Goal: Task Accomplishment & Management: Manage account settings

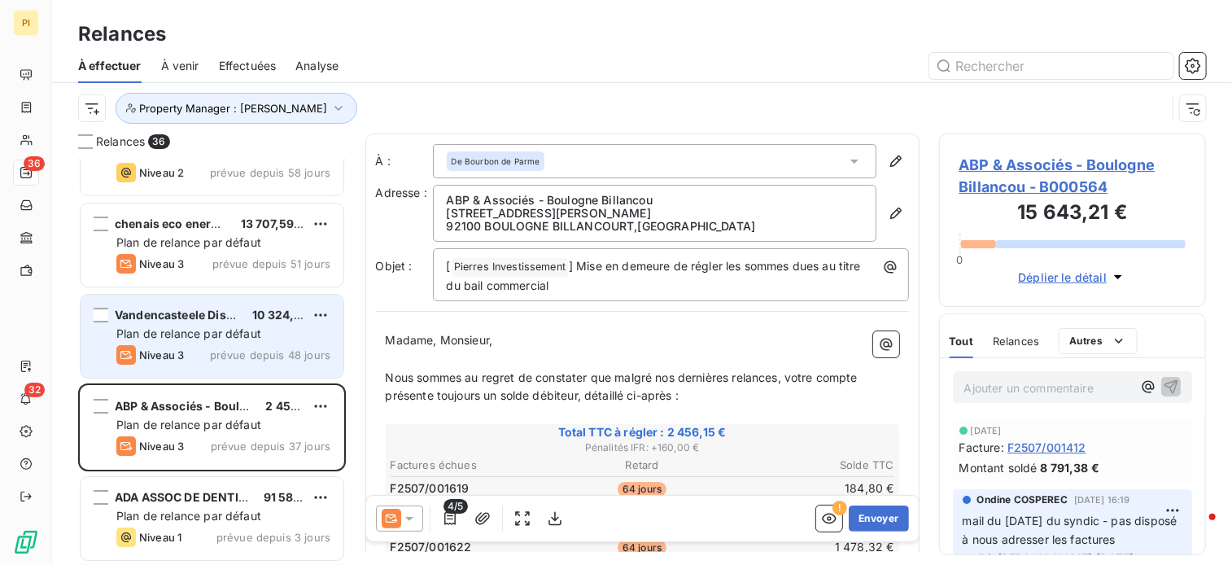
scroll to position [393, 255]
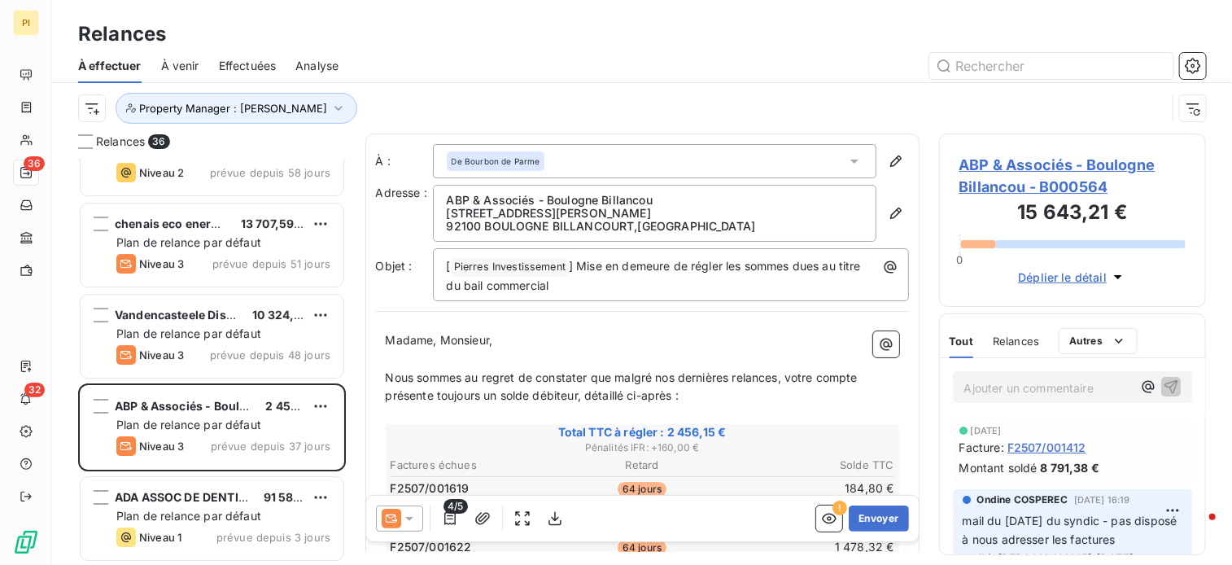
click at [1002, 387] on p "Ajouter un commentaire ﻿" at bounding box center [1048, 388] width 168 height 20
click at [1055, 386] on span "mail [DATE] au syndic ->" at bounding box center [1031, 386] width 135 height 14
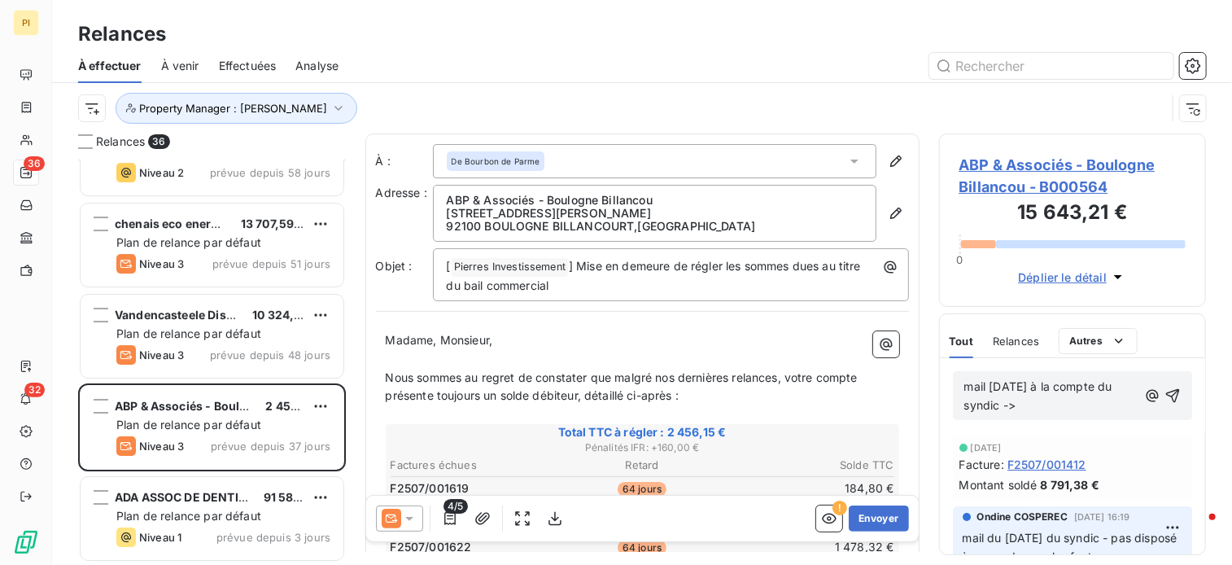
click at [1025, 405] on p "mail [DATE] à la compte du syndic ->" at bounding box center [1050, 396] width 173 height 37
click at [503, 345] on p "Madame, Monsieur," at bounding box center [643, 340] width 514 height 19
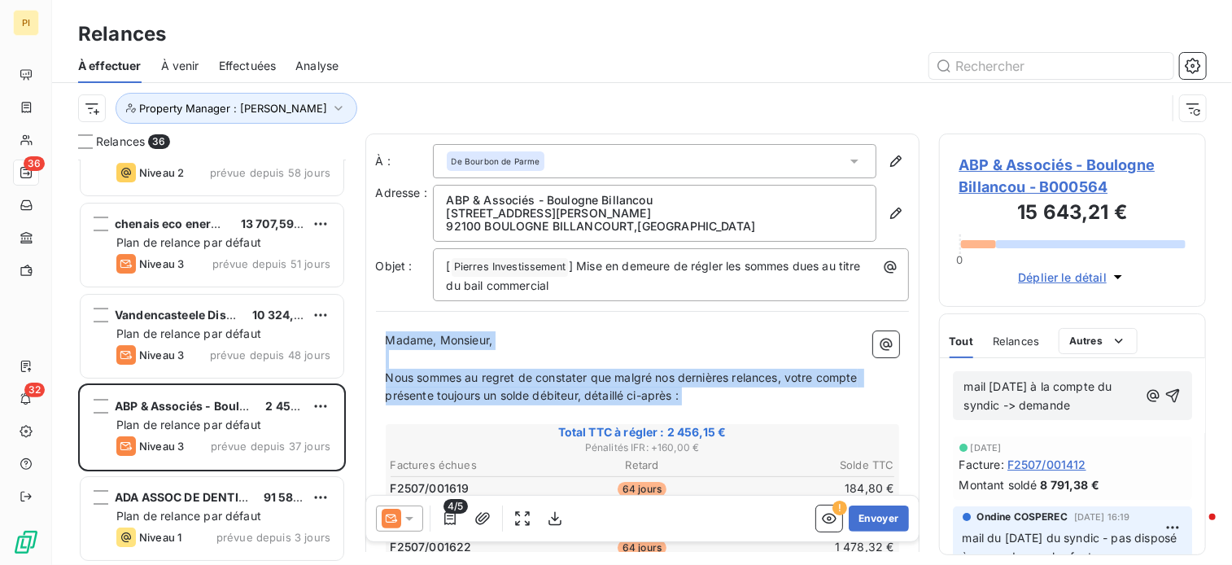
drag, startPoint x: 387, startPoint y: 336, endPoint x: 752, endPoint y: 405, distance: 371.1
click at [695, 395] on p "Nous sommes au regret de constater que malgré nos dernières relances, votre com…" at bounding box center [643, 387] width 514 height 37
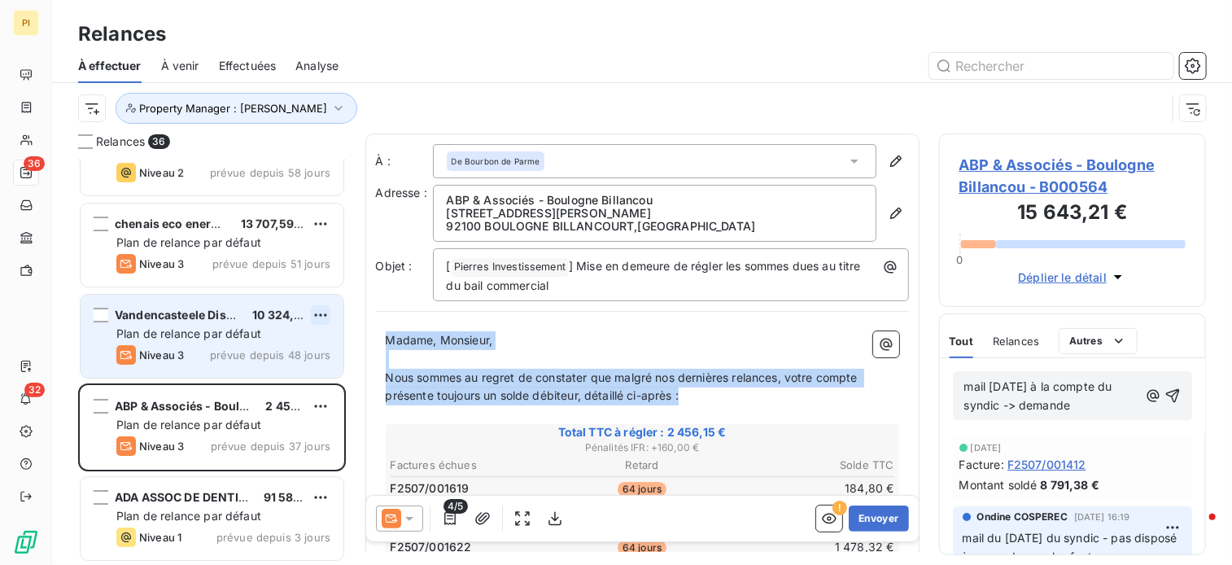
drag, startPoint x: 694, startPoint y: 397, endPoint x: 323, endPoint y: 323, distance: 378.4
click at [323, 323] on div "Relances 36 Gamm Vert - Saint Satur 19 676,34 € Plan de relance par défaut Nive…" at bounding box center [642, 348] width 1180 height 431
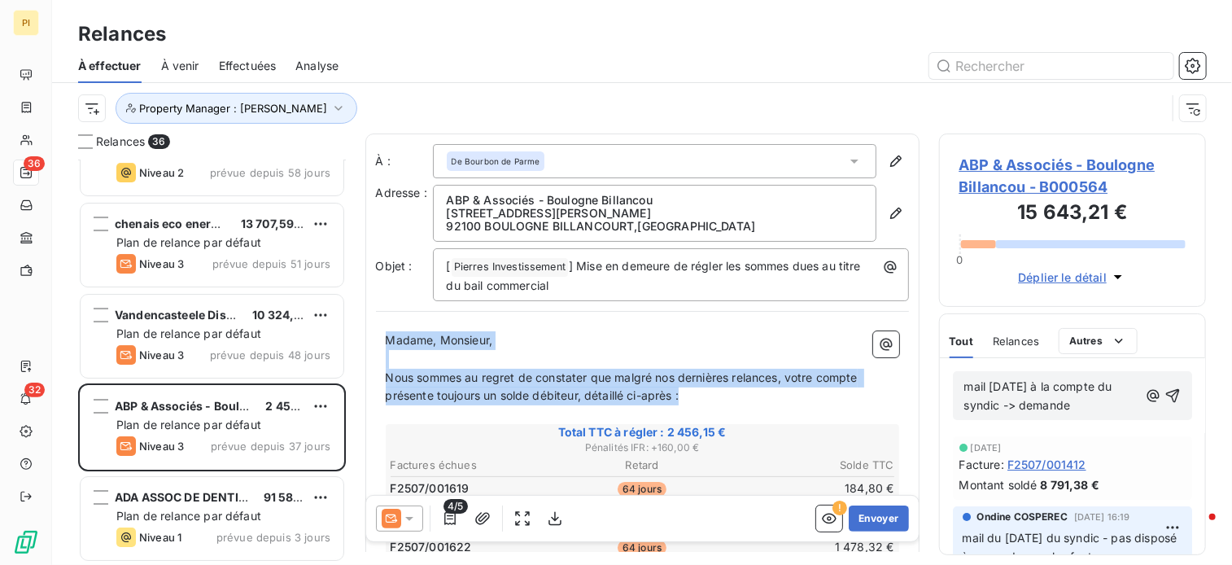
click at [469, 353] on p "﻿" at bounding box center [643, 359] width 514 height 19
drag, startPoint x: 387, startPoint y: 333, endPoint x: 750, endPoint y: 404, distance: 370.0
click at [475, 352] on p "﻿" at bounding box center [643, 359] width 514 height 19
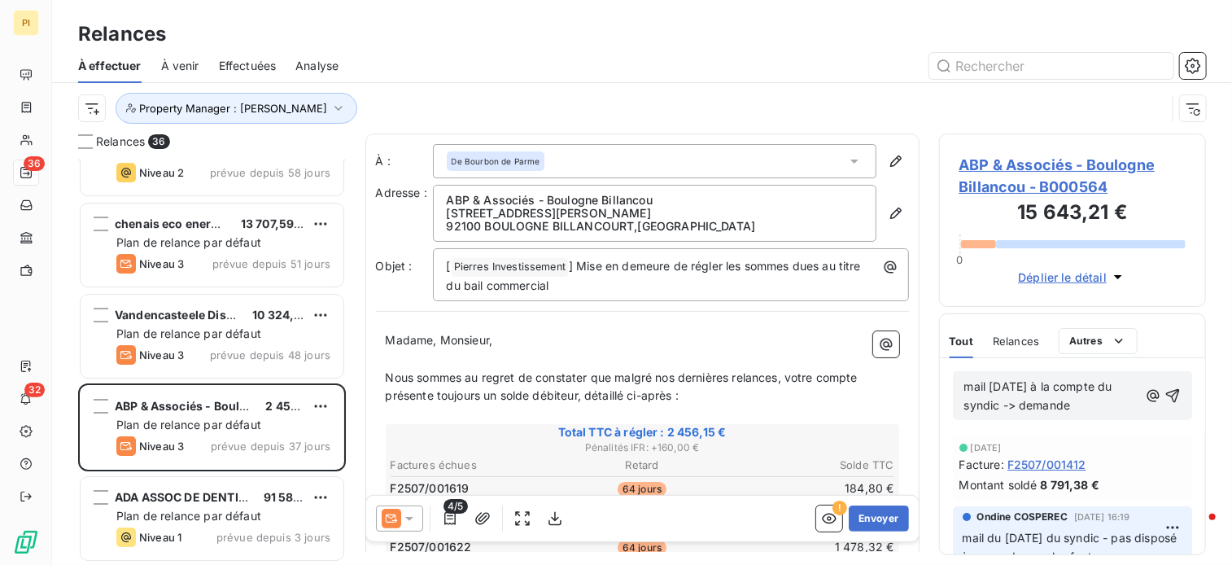
drag, startPoint x: 383, startPoint y: 335, endPoint x: 396, endPoint y: 343, distance: 14.2
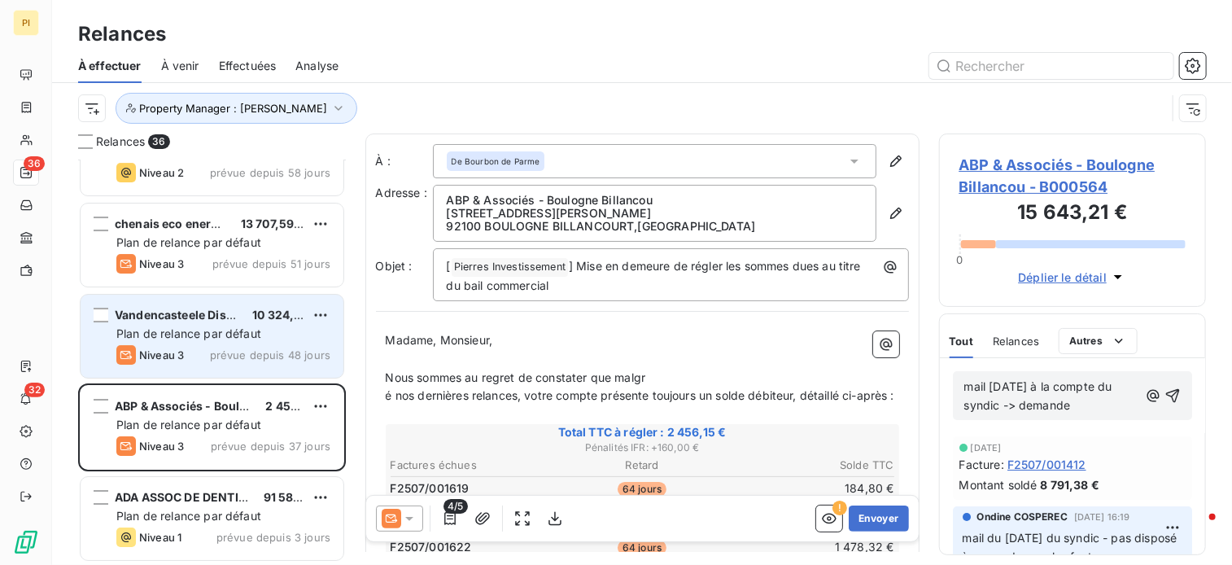
click at [230, 345] on div "Niveau 3 prévue depuis 48 jours" at bounding box center [223, 355] width 214 height 20
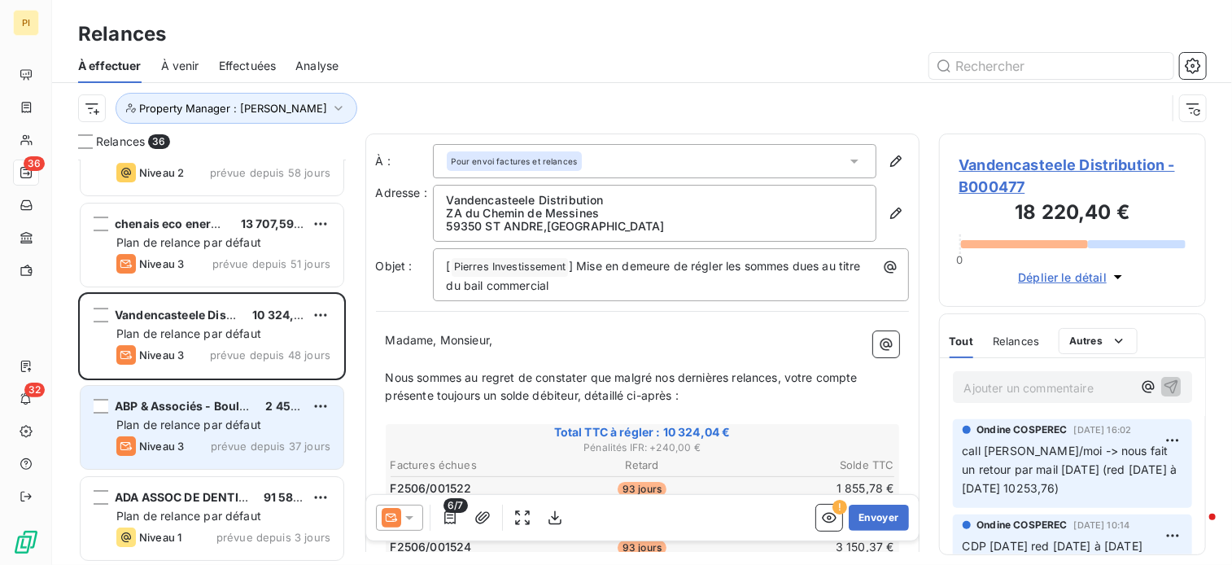
drag, startPoint x: 176, startPoint y: 424, endPoint x: 239, endPoint y: 408, distance: 65.5
click at [175, 424] on span "Plan de relance par défaut" at bounding box center [188, 425] width 145 height 14
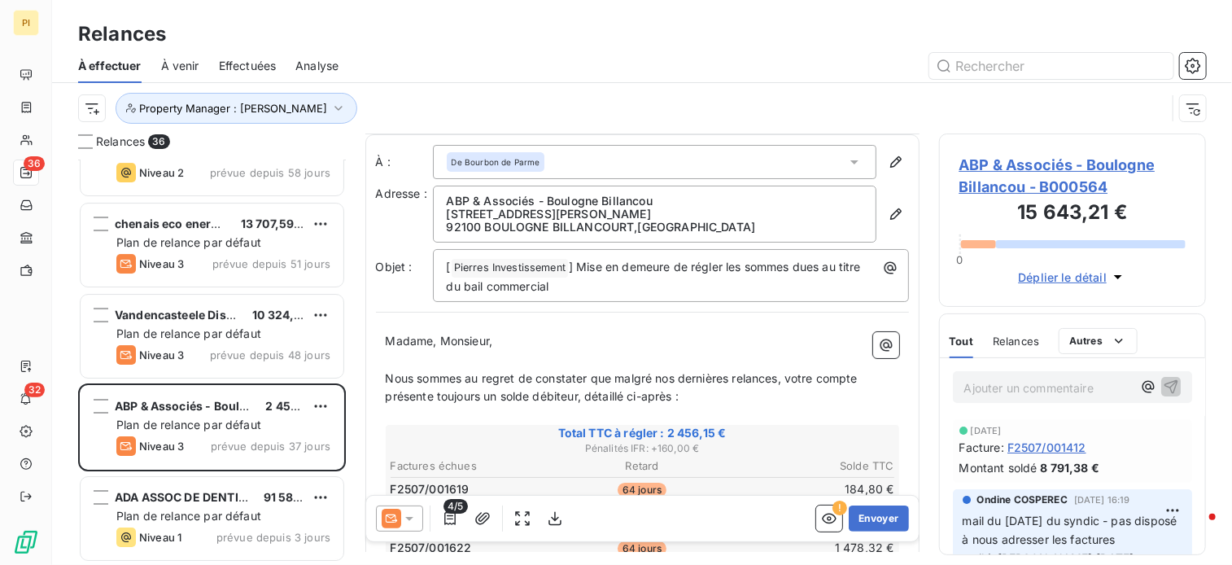
click at [576, 378] on span "Nous sommes au regret de constater que malgré nos dernières relances, votre com…" at bounding box center [623, 387] width 475 height 33
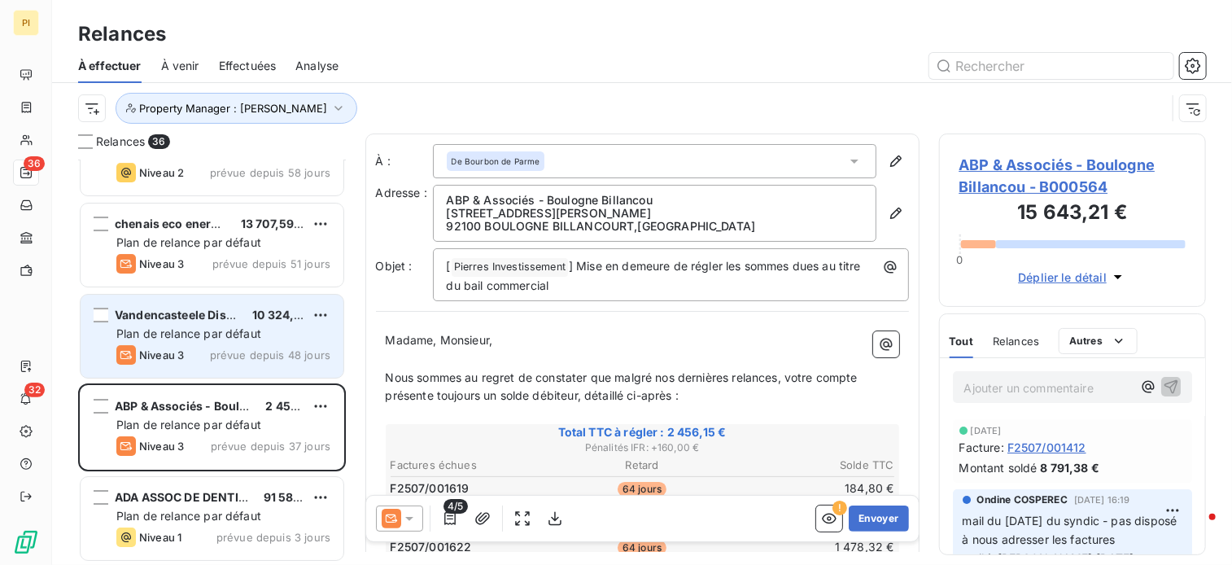
drag, startPoint x: 271, startPoint y: 349, endPoint x: 279, endPoint y: 354, distance: 9.5
click at [277, 353] on span "prévue depuis 48 jours" at bounding box center [270, 354] width 120 height 13
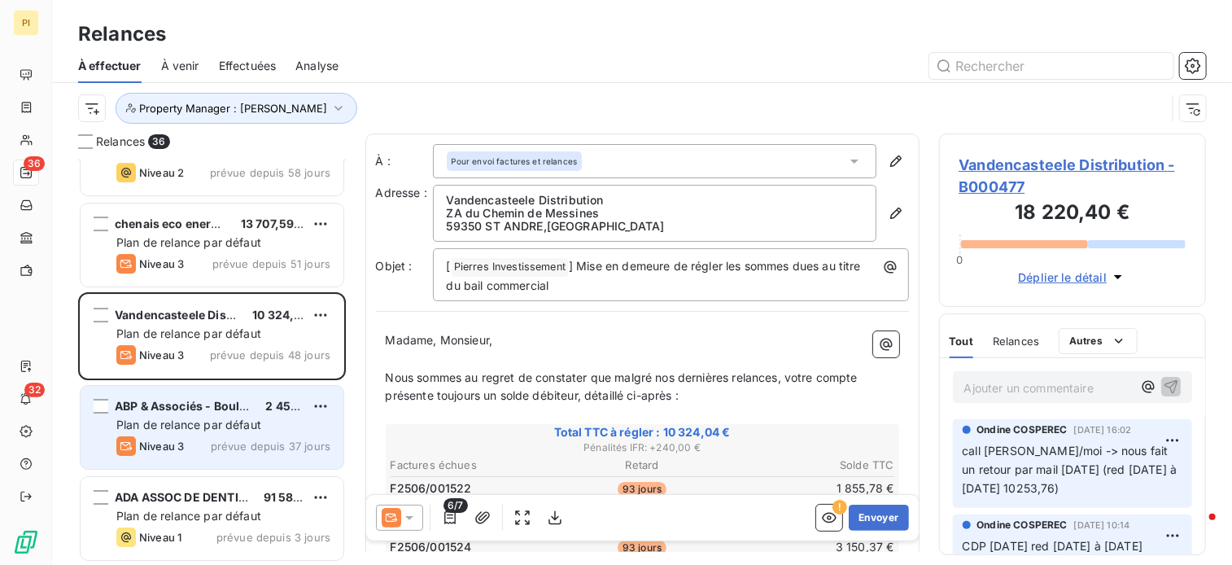
drag, startPoint x: 205, startPoint y: 439, endPoint x: 278, endPoint y: 427, distance: 73.5
click at [230, 434] on div "ABP & Associés - Boulogne Billancou 2 456,15 € Plan de relance par défaut Nivea…" at bounding box center [212, 427] width 263 height 83
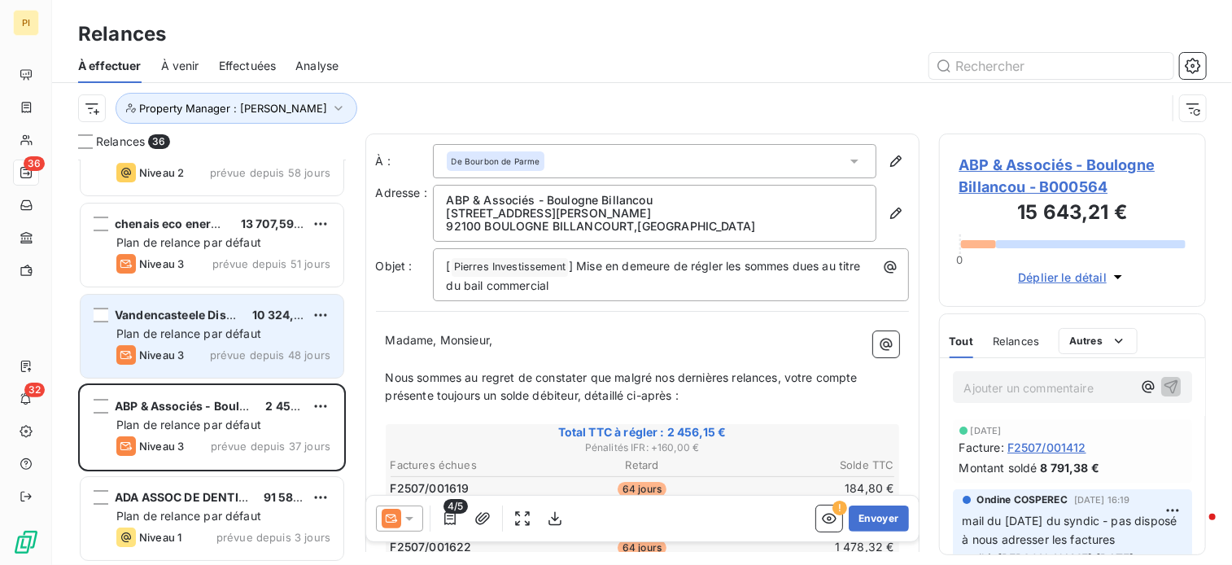
click at [238, 348] on span "prévue depuis 48 jours" at bounding box center [270, 354] width 120 height 13
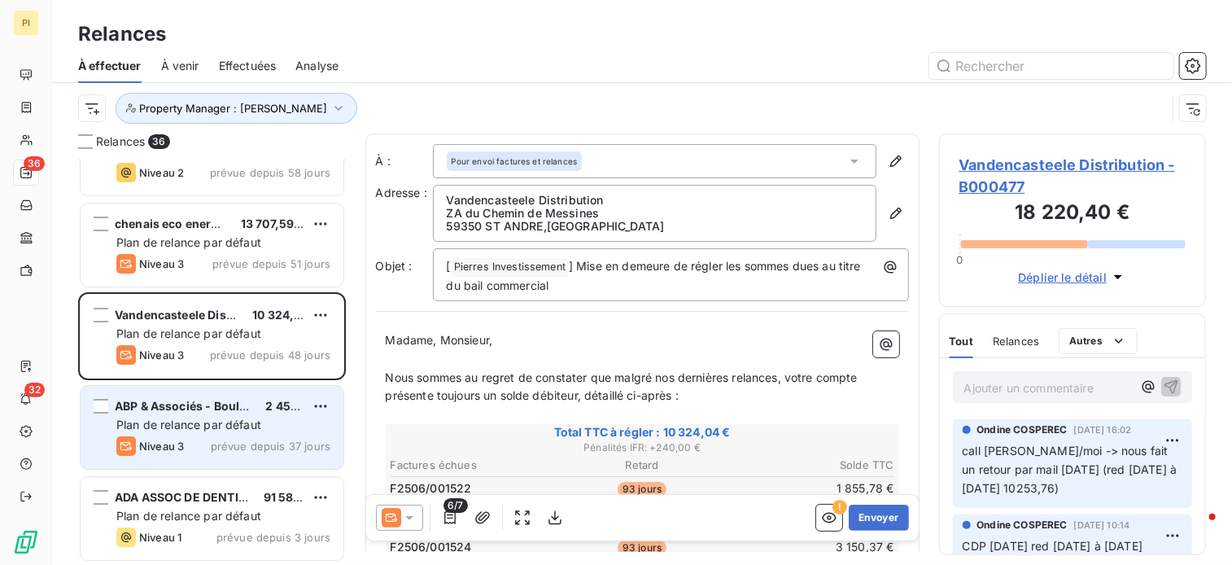
drag, startPoint x: 230, startPoint y: 423, endPoint x: 240, endPoint y: 419, distance: 10.6
click at [236, 421] on span "Plan de relance par défaut" at bounding box center [188, 425] width 145 height 14
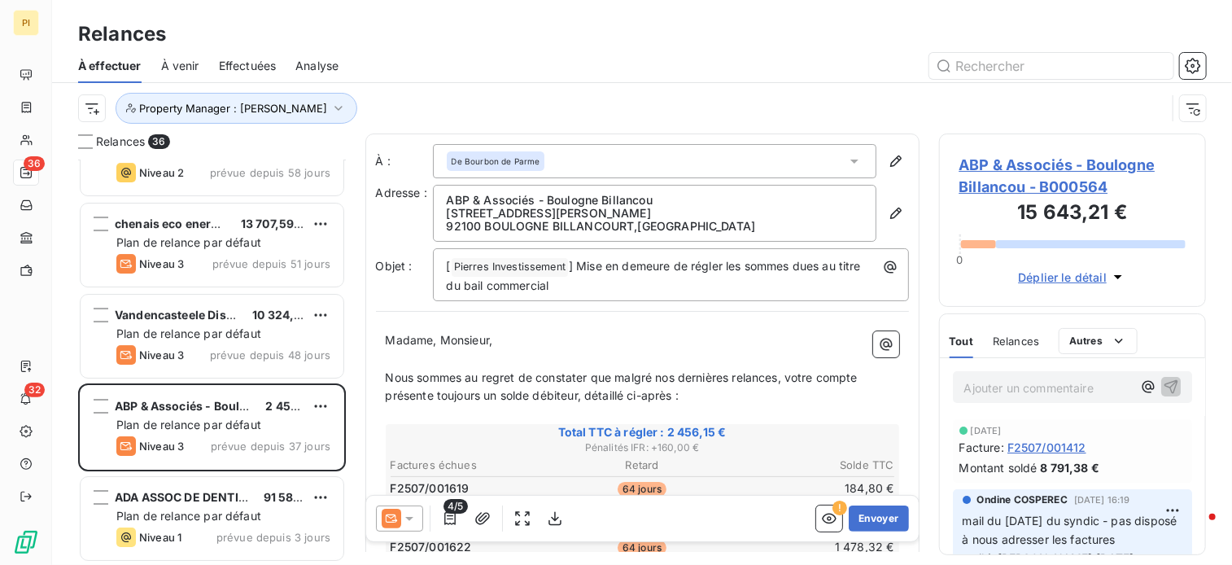
click at [1060, 390] on p "Ajouter un commentaire ﻿" at bounding box center [1048, 388] width 168 height 20
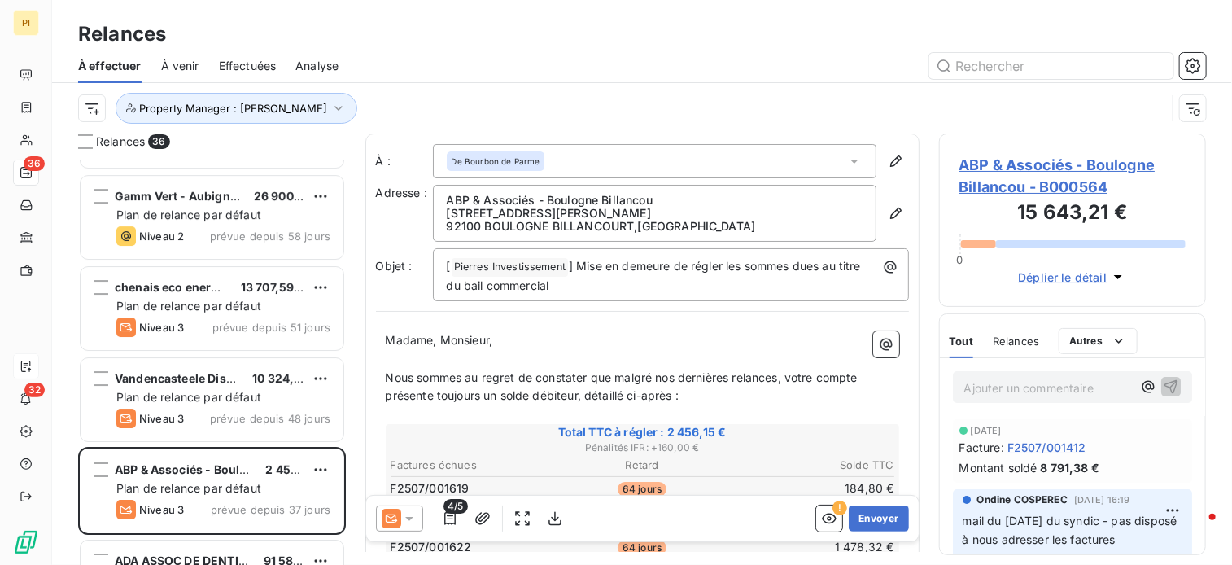
scroll to position [2795, 0]
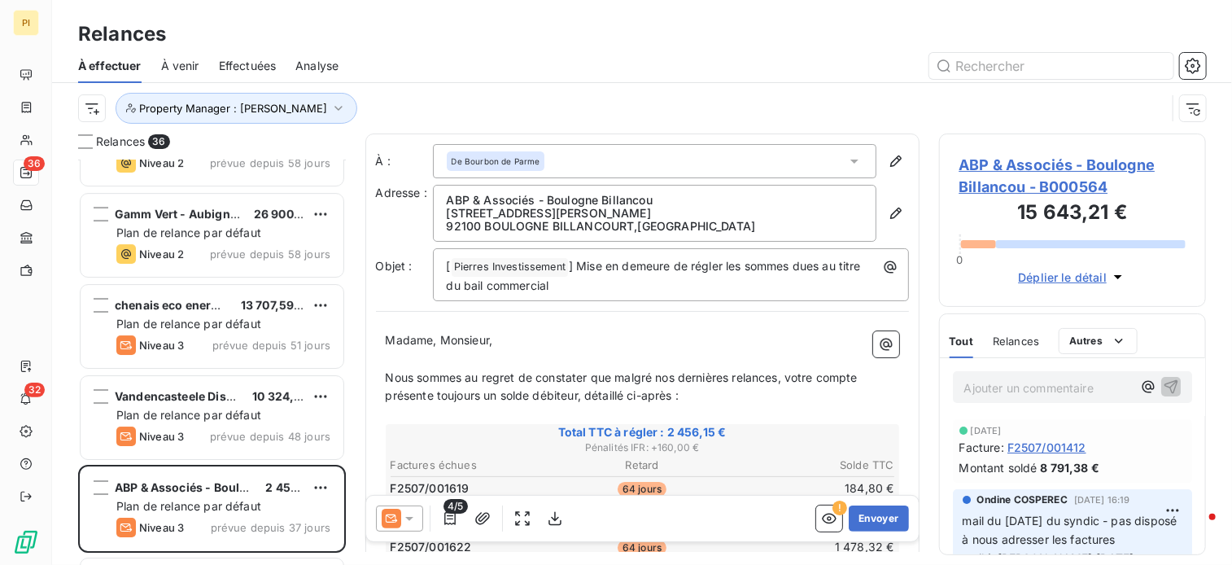
click at [1022, 388] on p "Ajouter un commentaire ﻿" at bounding box center [1048, 388] width 168 height 20
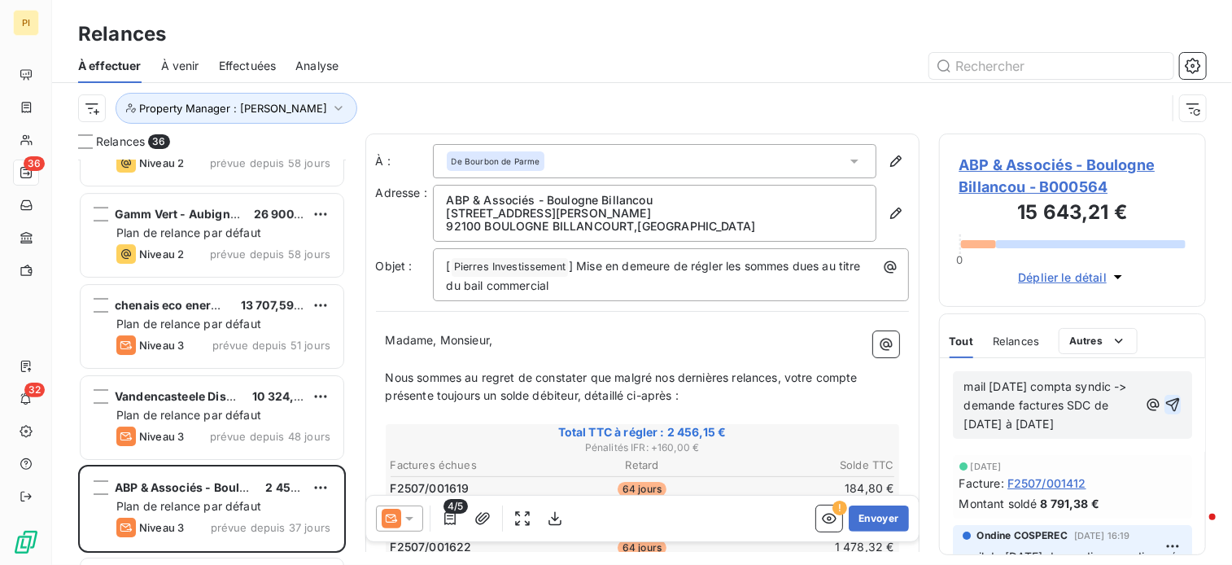
click at [1165, 405] on icon "button" at bounding box center [1173, 404] width 16 height 16
